Goal: Task Accomplishment & Management: Use online tool/utility

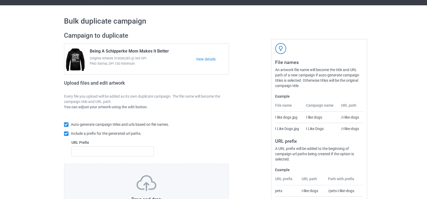
scroll to position [58, 0]
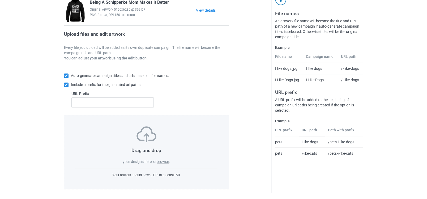
click at [160, 160] on label "browse" at bounding box center [163, 161] width 12 height 4
click at [0, 0] on input "browse" at bounding box center [0, 0] width 0 height 0
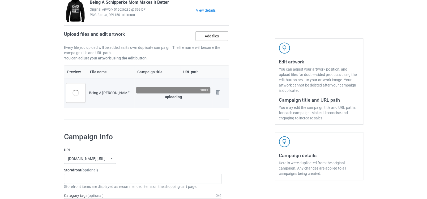
click at [217, 36] on label "Add files" at bounding box center [211, 36] width 33 height 10
click at [0, 0] on input "Add files" at bounding box center [0, 0] width 0 height 0
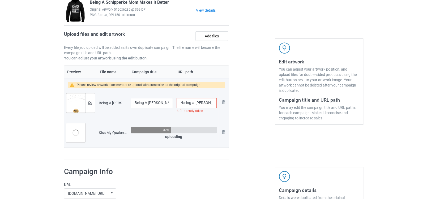
click at [200, 104] on input "/being-a-[PERSON_NAME]-hound-mom-makes-it-better" at bounding box center [196, 103] width 40 height 10
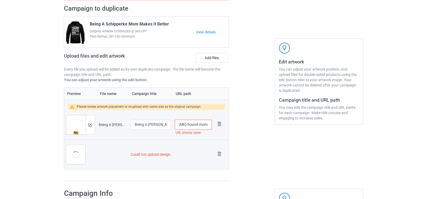
scroll to position [80, 0]
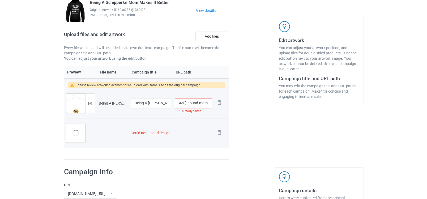
click at [182, 103] on input "/being-a-[PERSON_NAME]-hound-mom-makes-it-better" at bounding box center [193, 103] width 37 height 10
type input "/being-a-[PERSON_NAME]-hound-dog-mom-makes-it-better"
click at [181, 135] on td "Could not upload design" at bounding box center [171, 133] width 85 height 30
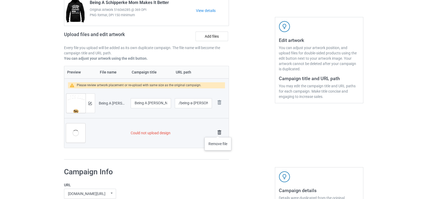
click at [218, 132] on img at bounding box center [218, 132] width 7 height 7
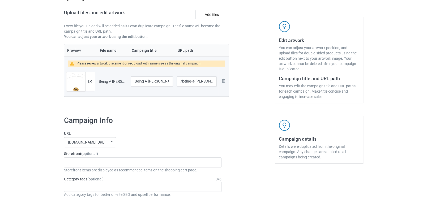
scroll to position [58, 0]
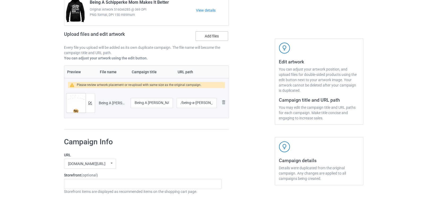
click at [211, 33] on label "Add files" at bounding box center [211, 36] width 33 height 10
click at [0, 0] on input "Add files" at bounding box center [0, 0] width 0 height 0
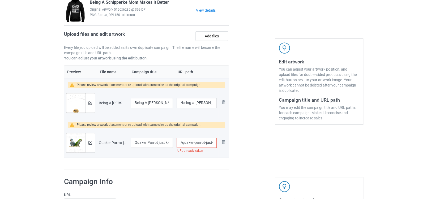
click at [204, 143] on input "/quaker-parrot-just-kidding" at bounding box center [196, 143] width 40 height 10
click at [194, 141] on input "/quaker-parrot-bjust-kidding" at bounding box center [196, 143] width 40 height 10
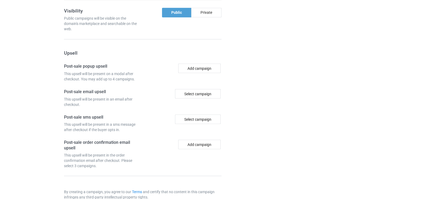
scroll to position [521, 0]
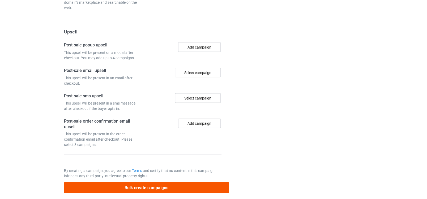
type input "/quaker-parrot-bird-just-kidding"
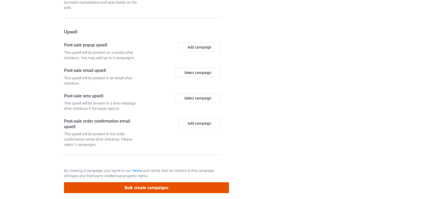
click at [127, 182] on button "Bulk create campaigns" at bounding box center [146, 187] width 165 height 11
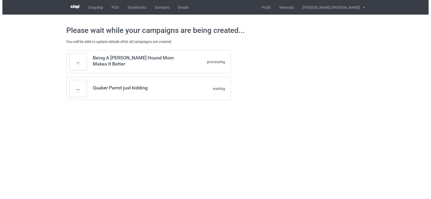
scroll to position [0, 0]
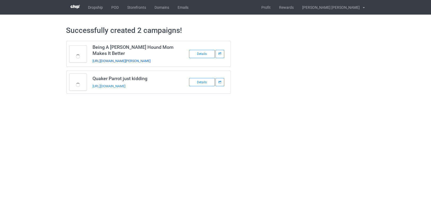
click at [151, 60] on link "[URL][DOMAIN_NAME][PERSON_NAME]" at bounding box center [122, 61] width 58 height 4
click at [126, 86] on link "[URL][DOMAIN_NAME]" at bounding box center [109, 86] width 33 height 4
click at [115, 7] on link "POD" at bounding box center [115, 7] width 16 height 15
